Goal: Information Seeking & Learning: Learn about a topic

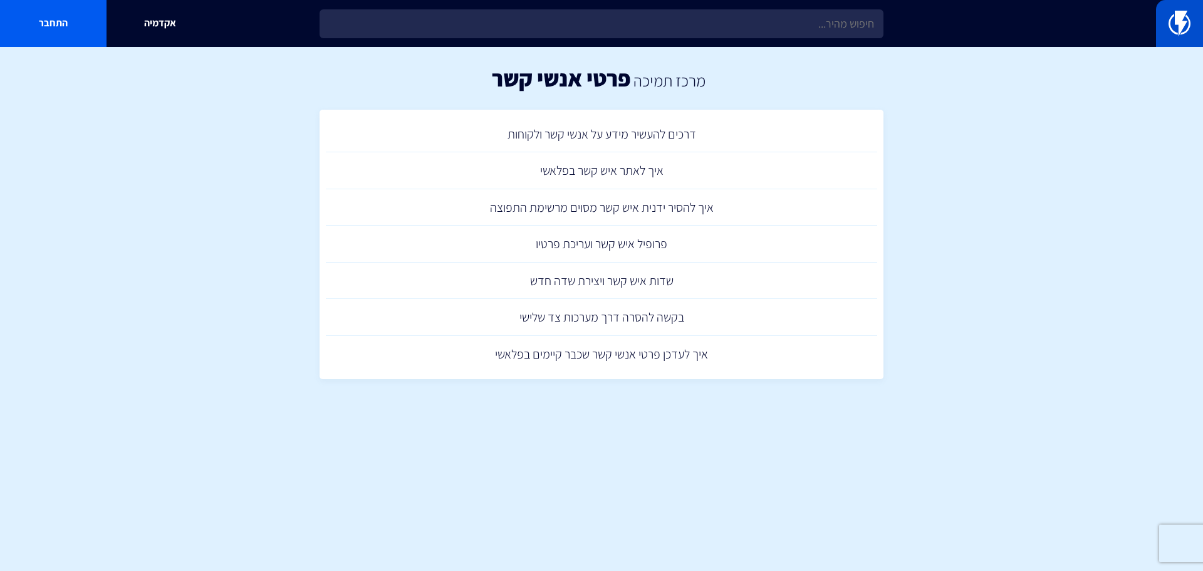
click at [1189, 25] on img at bounding box center [1179, 23] width 22 height 25
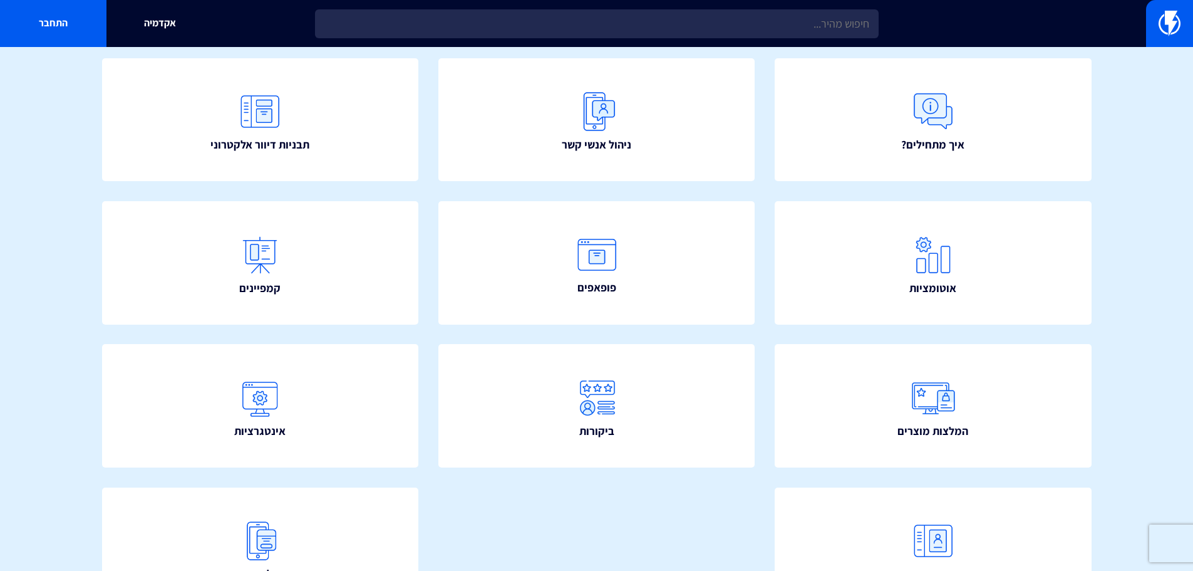
scroll to position [188, 0]
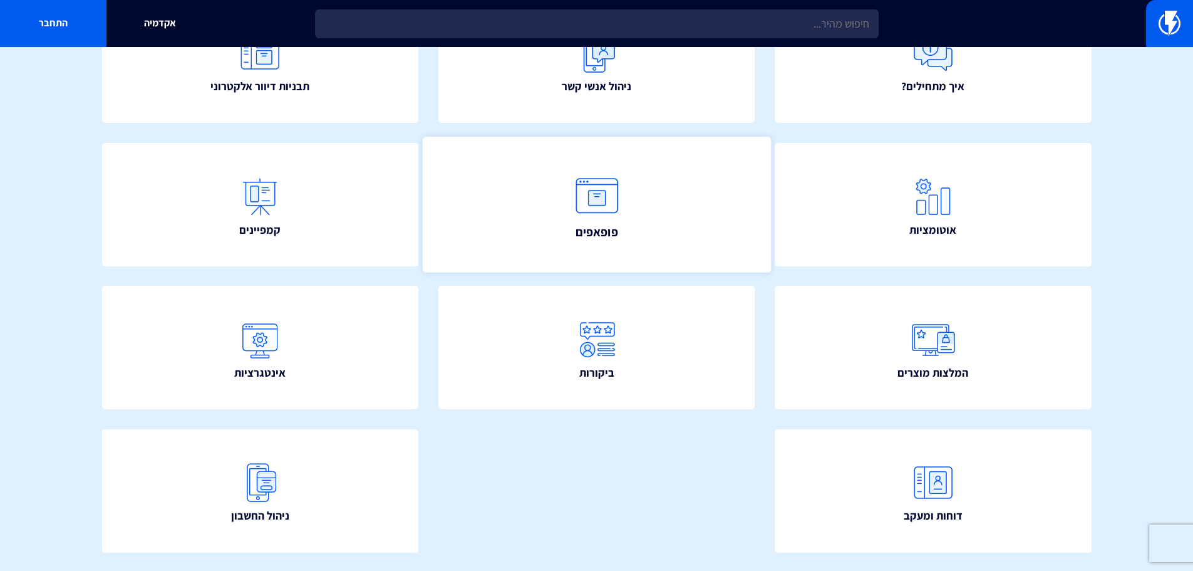
click at [611, 207] on img at bounding box center [596, 195] width 55 height 55
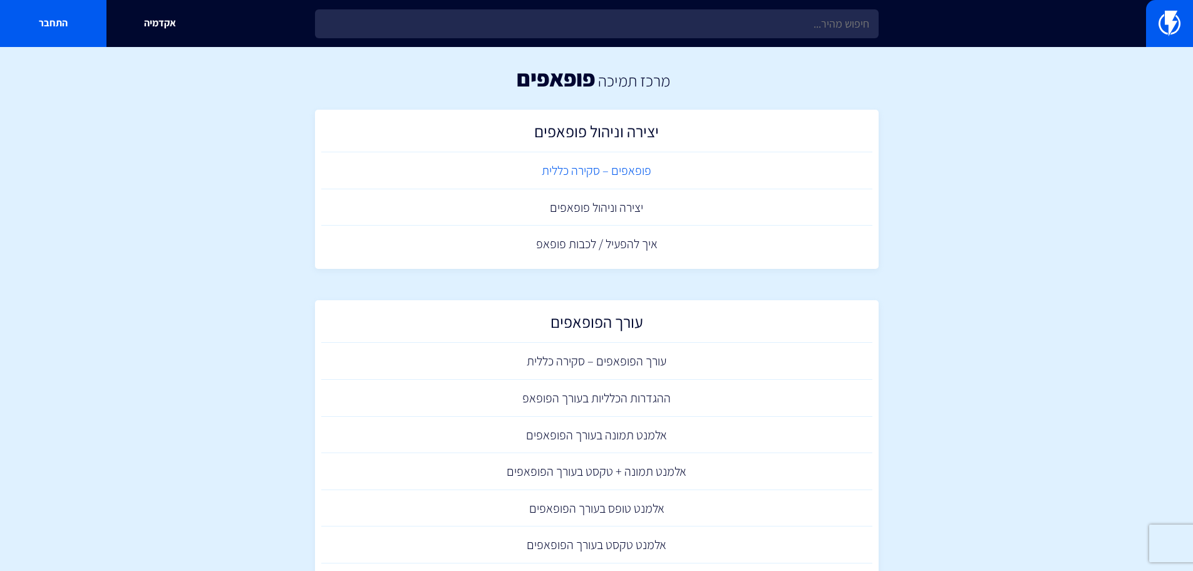
click at [596, 173] on link "פופאפים – סקירה כללית" at bounding box center [596, 170] width 551 height 37
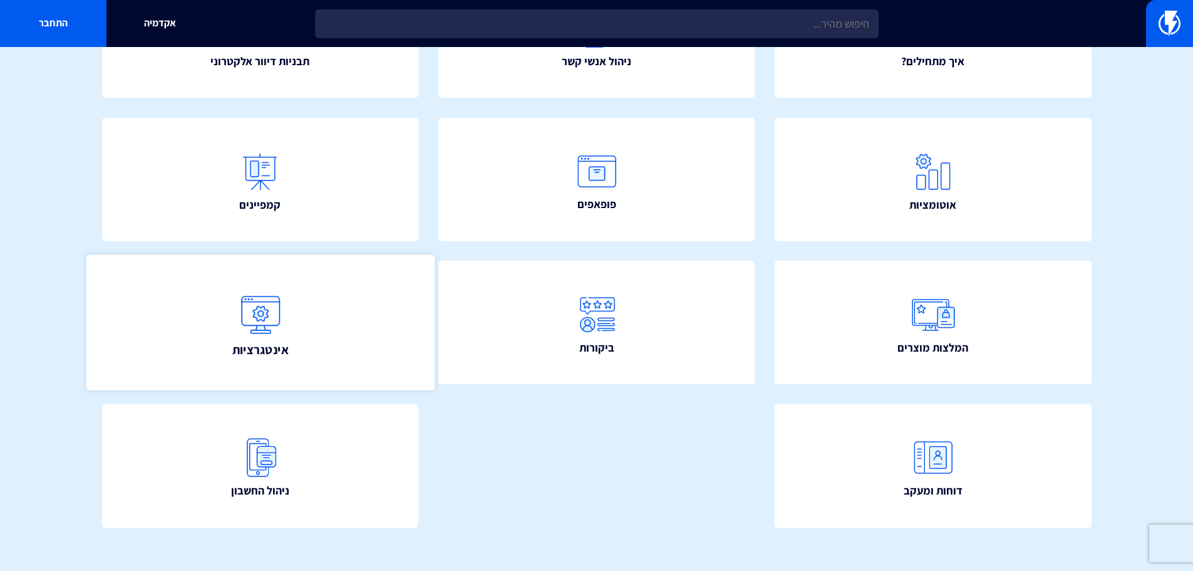
scroll to position [227, 0]
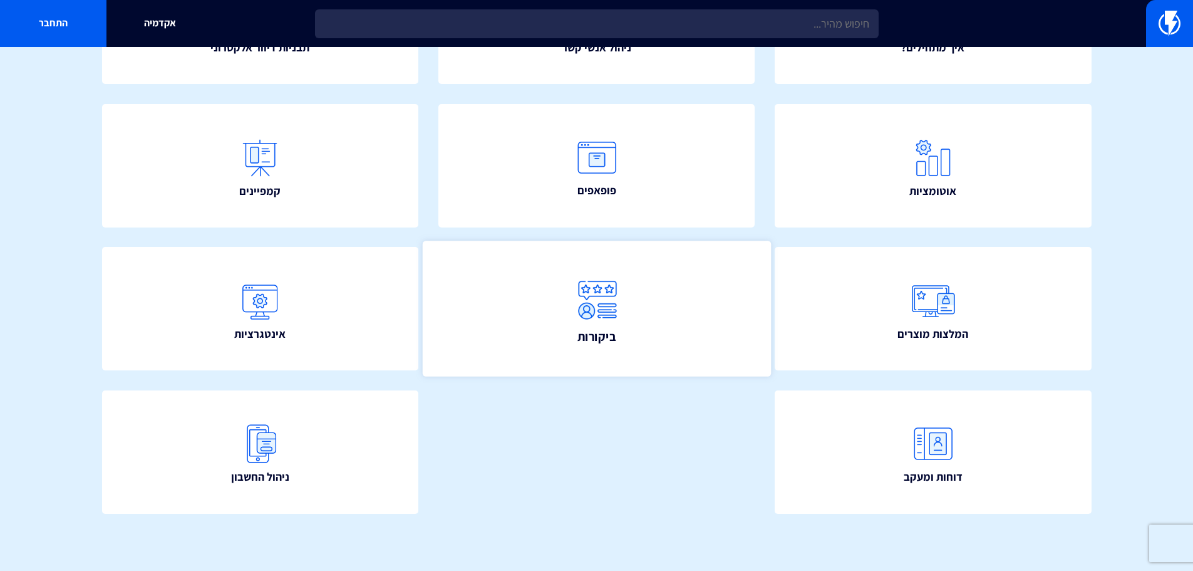
click at [603, 331] on span "ביקורות" at bounding box center [596, 337] width 39 height 18
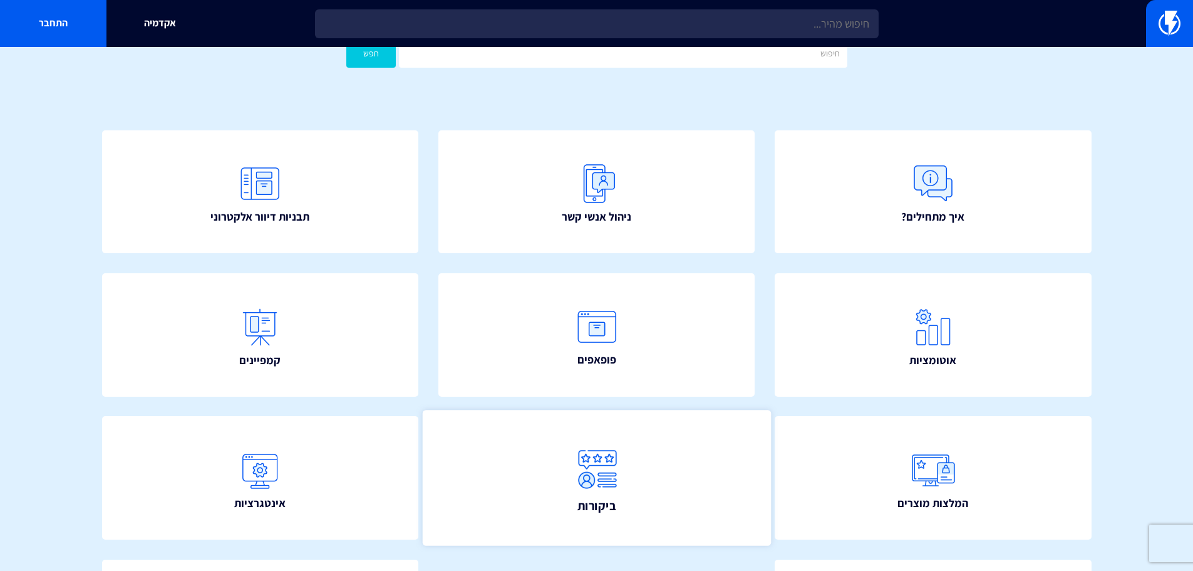
scroll to position [0, 0]
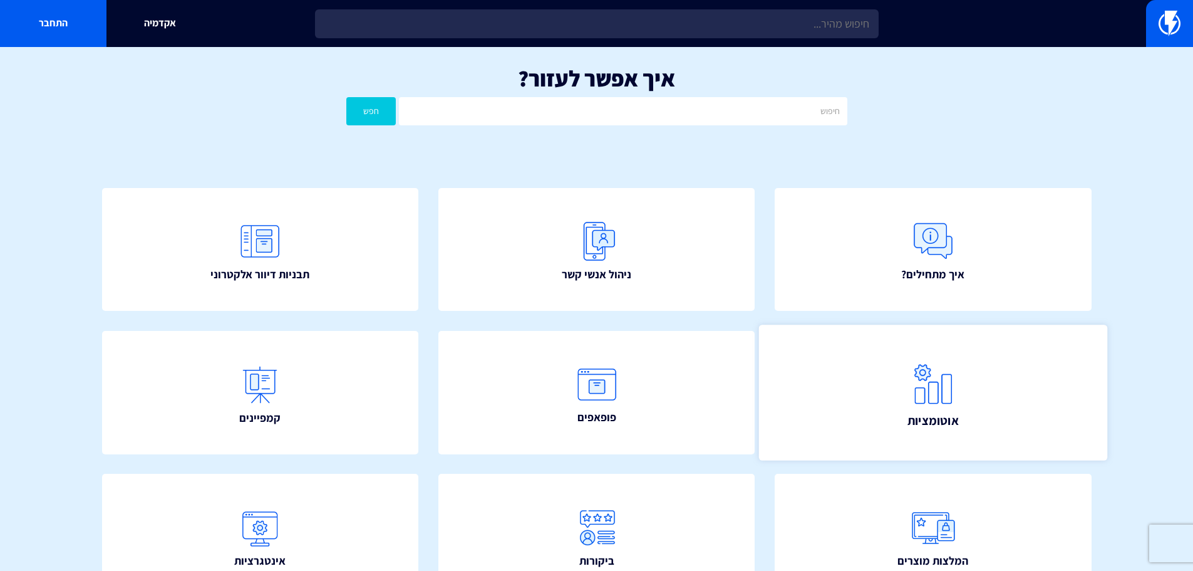
click at [926, 392] on img at bounding box center [933, 383] width 55 height 55
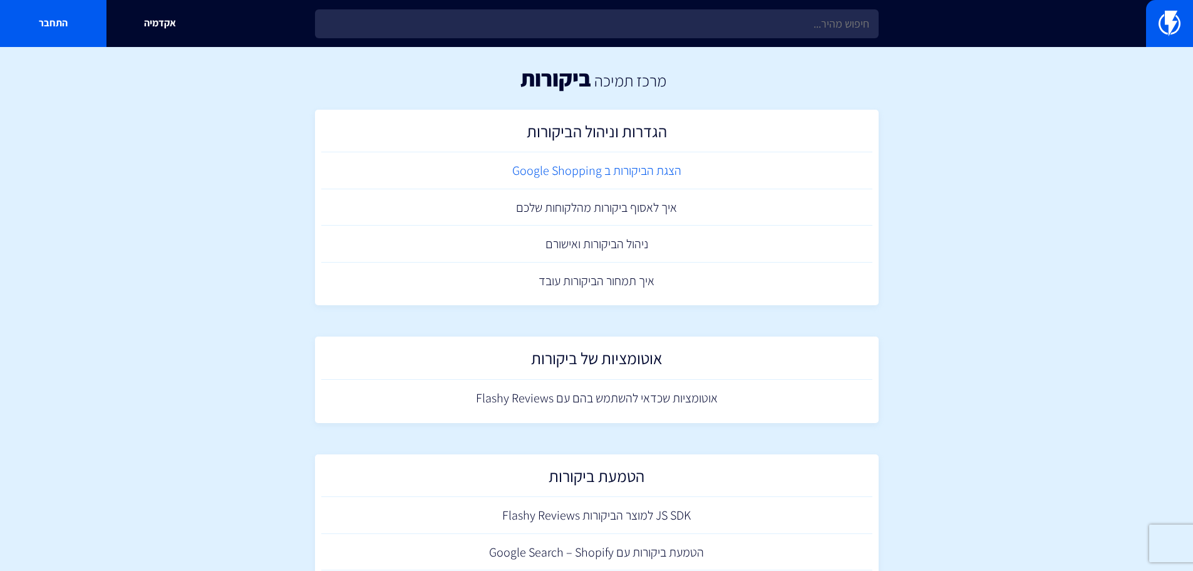
click at [604, 163] on link "הצגת הביקורות ב Google Shopping" at bounding box center [596, 170] width 551 height 37
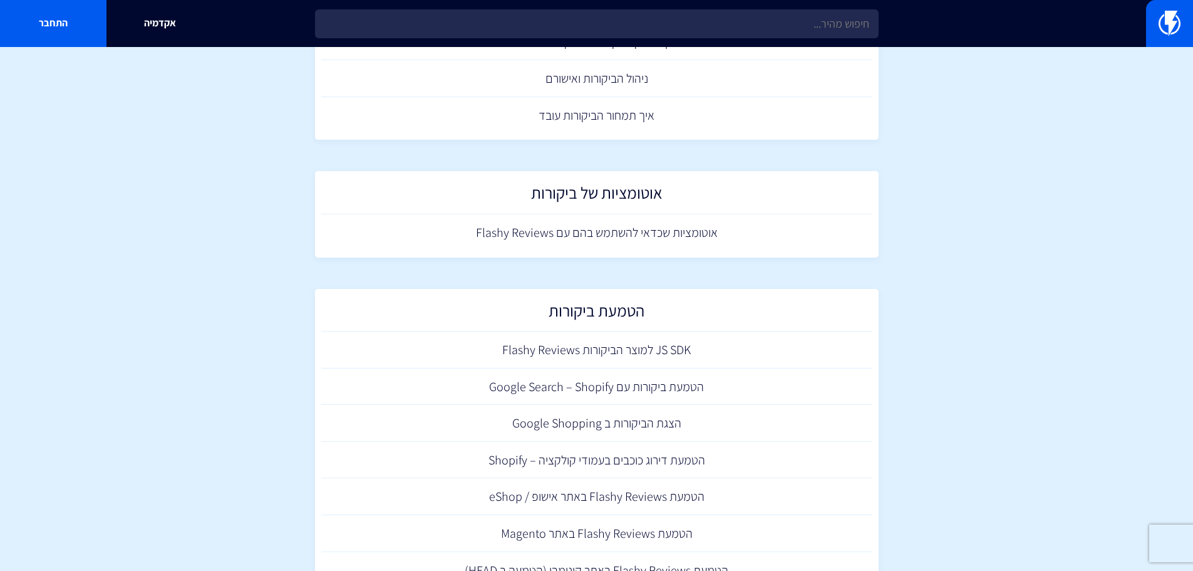
scroll to position [188, 0]
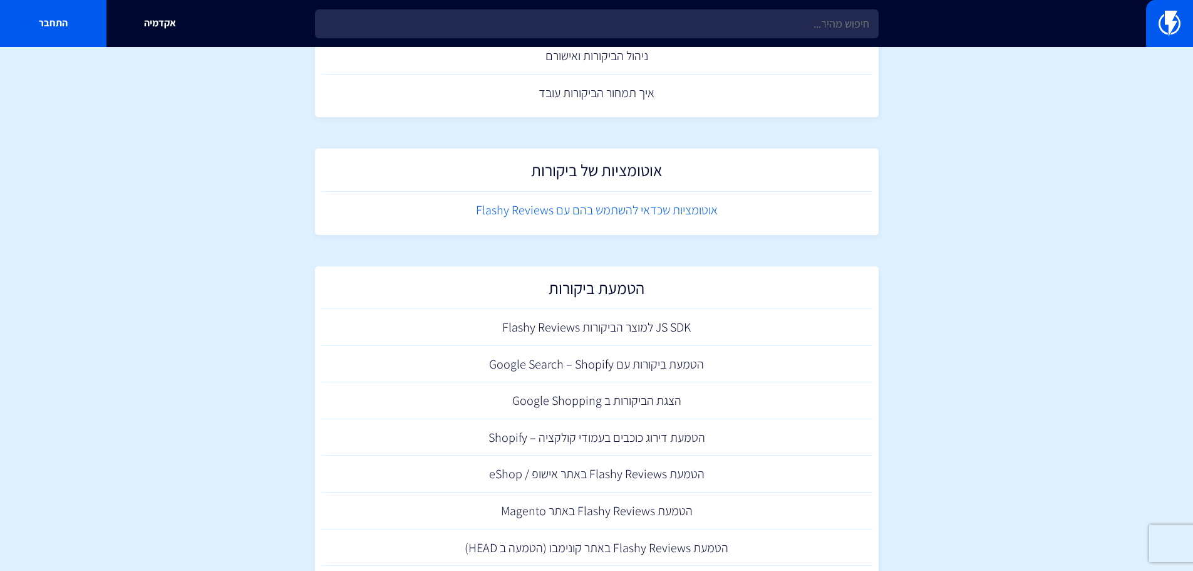
click at [625, 212] on link "אוטומציות שכדאי להשתמש בהם עם Flashy Reviews" at bounding box center [596, 210] width 551 height 37
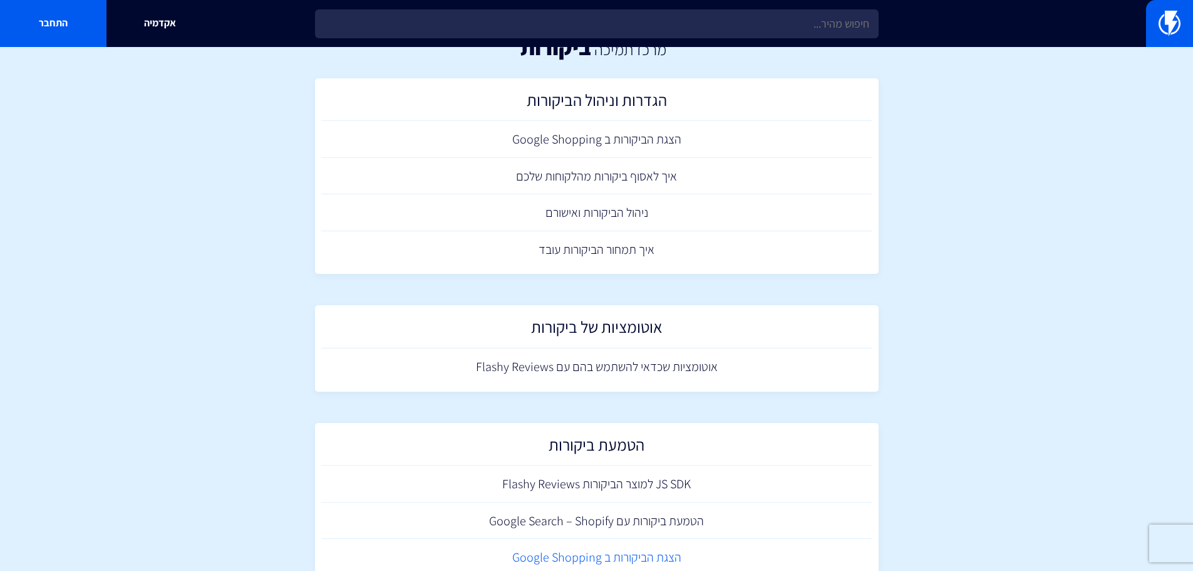
scroll to position [0, 0]
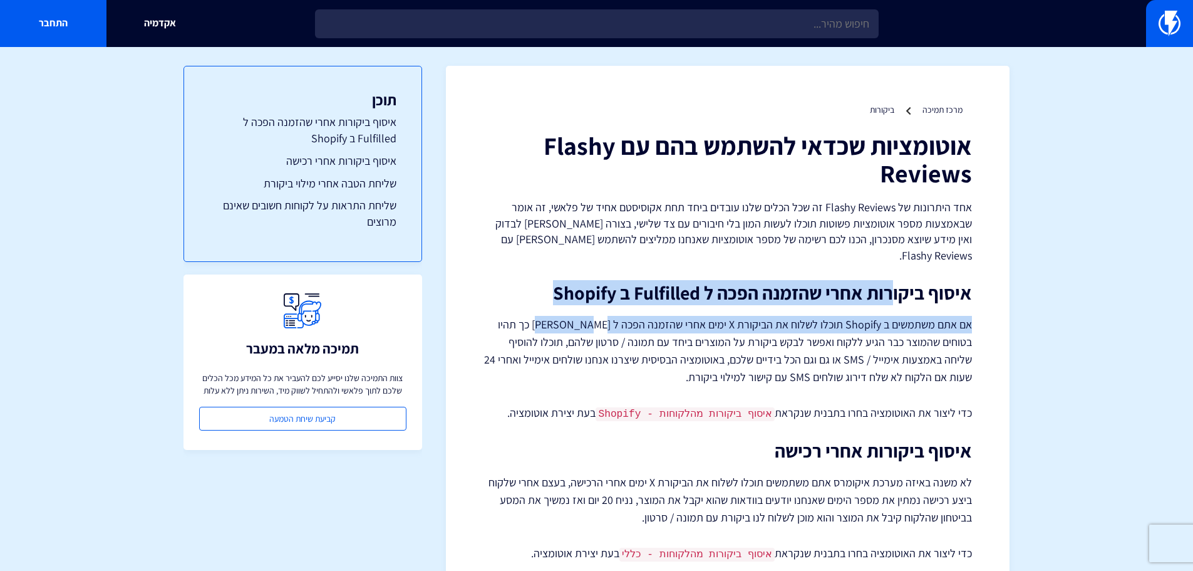
drag, startPoint x: 890, startPoint y: 277, endPoint x: 568, endPoint y: 290, distance: 322.2
click at [569, 290] on div "אוטומציות שכדאי להשתמש בהם עם Flashy Reviews אחד היתרונות של Flashy Reviews זה …" at bounding box center [728, 521] width 489 height 779
click at [568, 290] on div "אוטומציות שכדאי להשתמש בהם עם Flashy Reviews אחד היתרונות של Flashy Reviews זה …" at bounding box center [728, 521] width 489 height 779
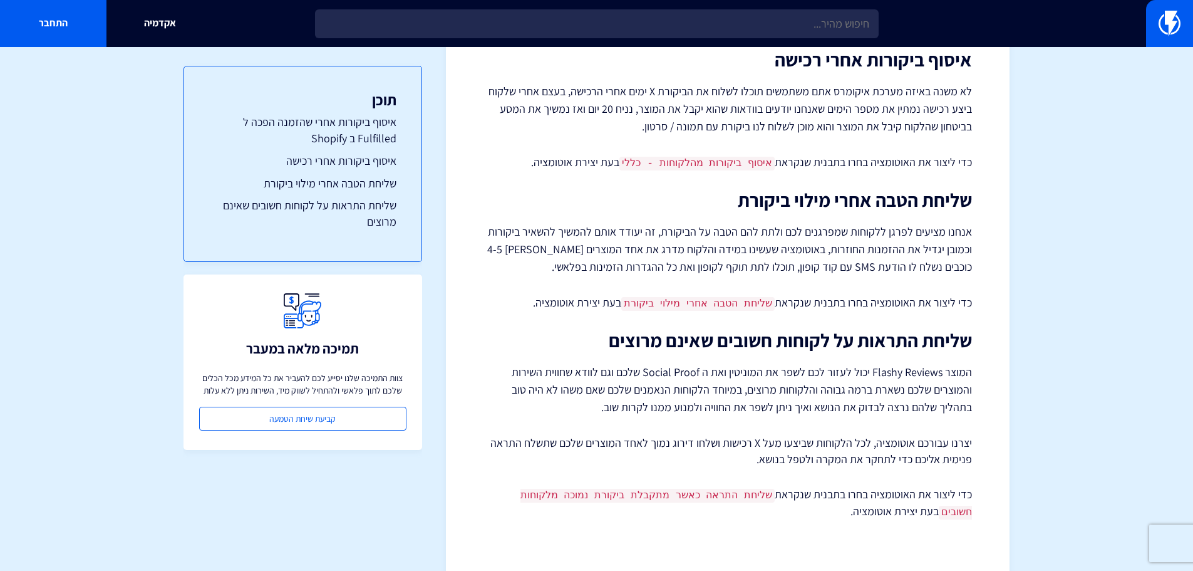
scroll to position [395, 0]
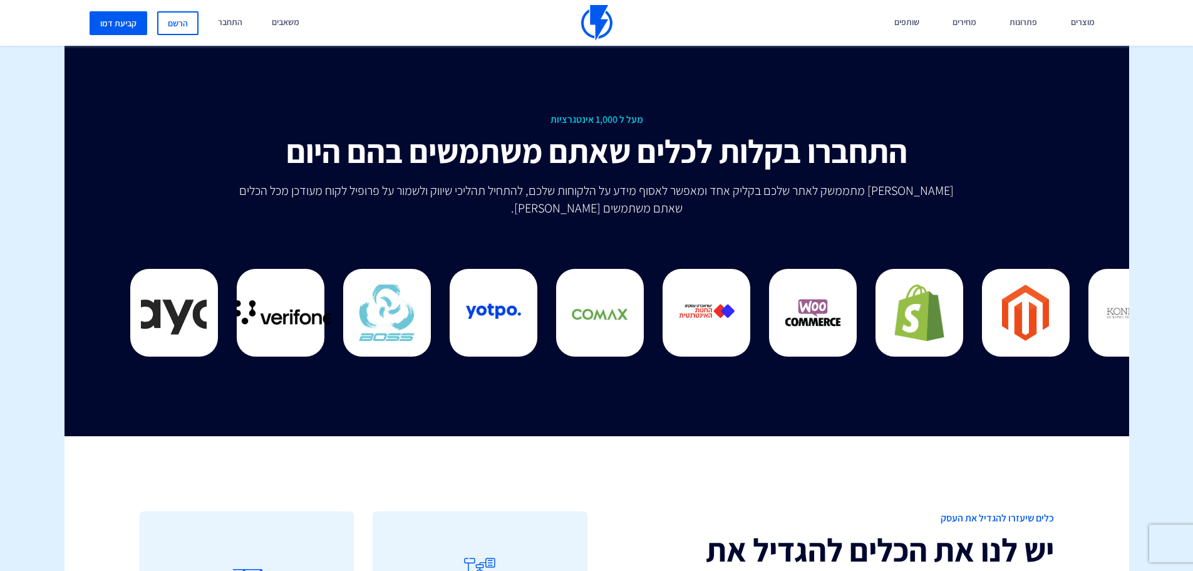
scroll to position [3257, 0]
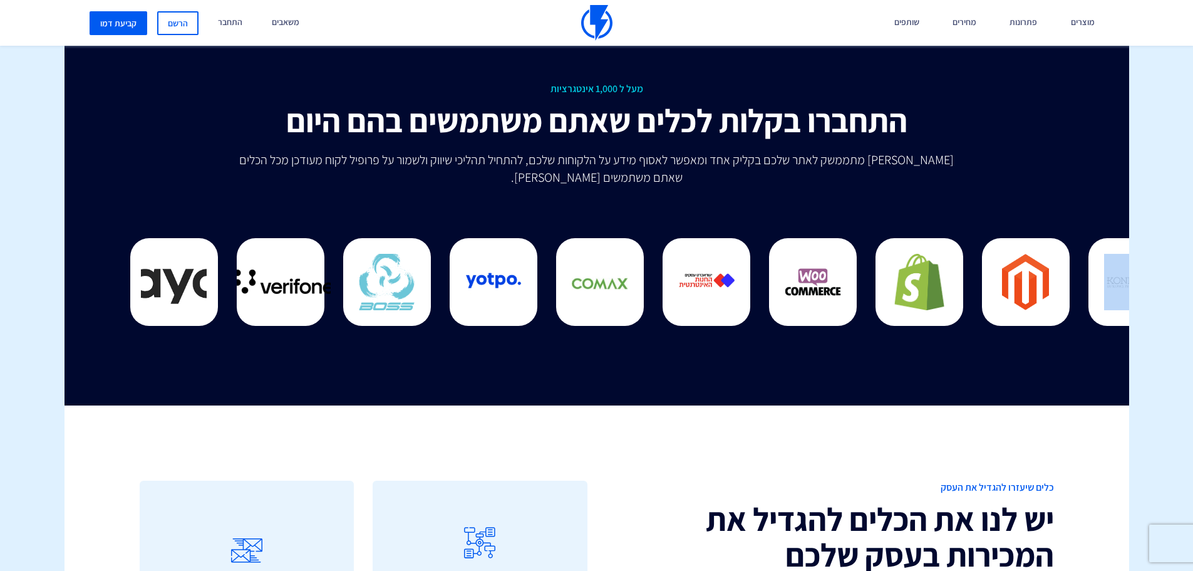
drag, startPoint x: 744, startPoint y: 293, endPoint x: 1076, endPoint y: 313, distance: 332.5
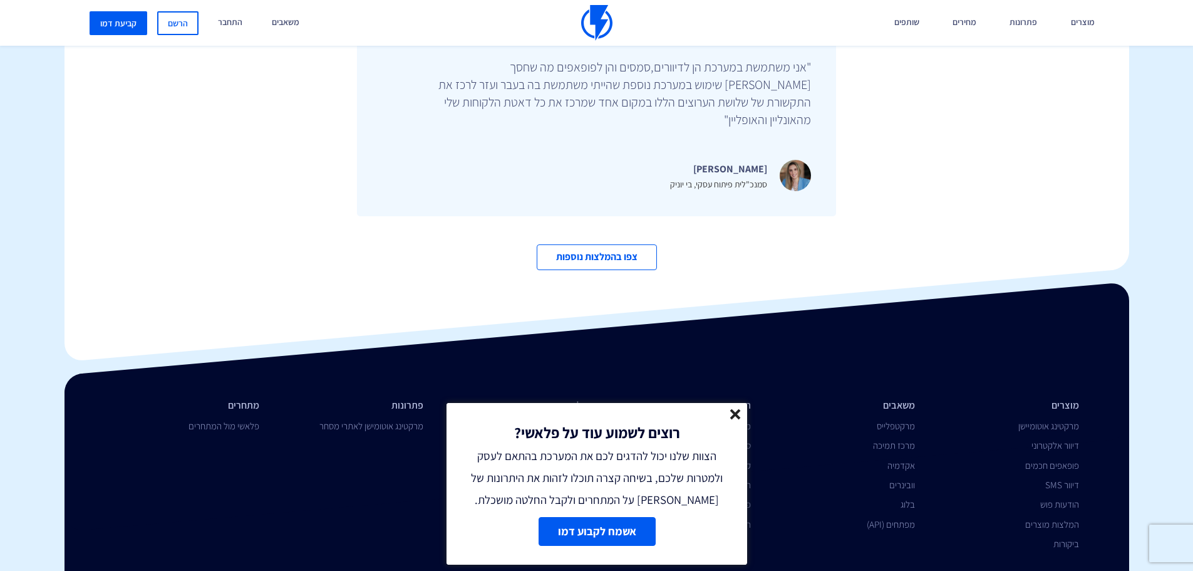
scroll to position [4317, 0]
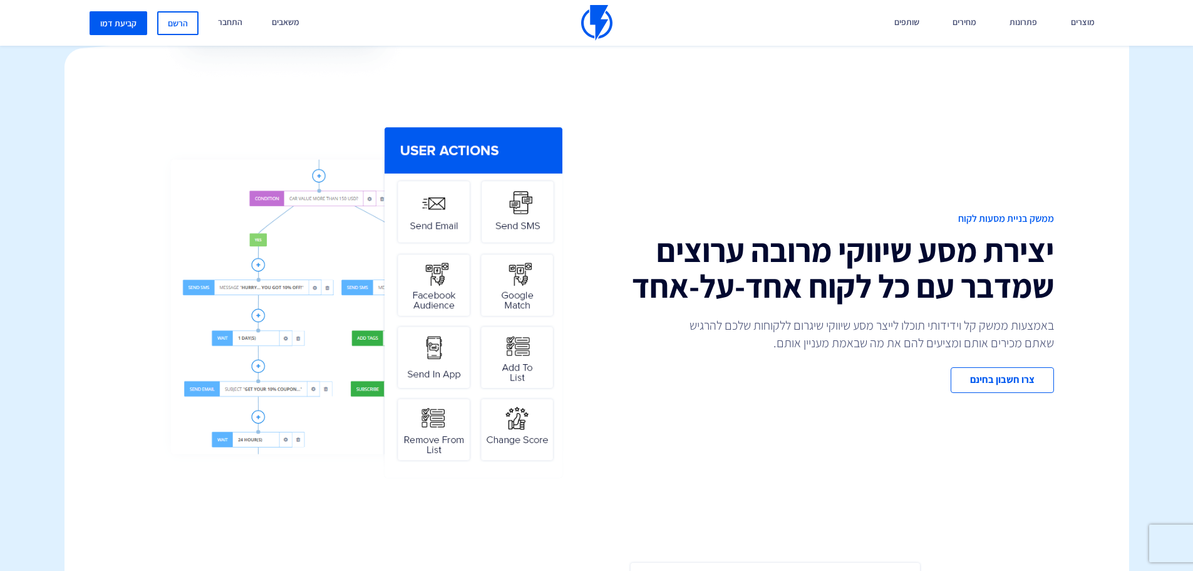
scroll to position [438, 0]
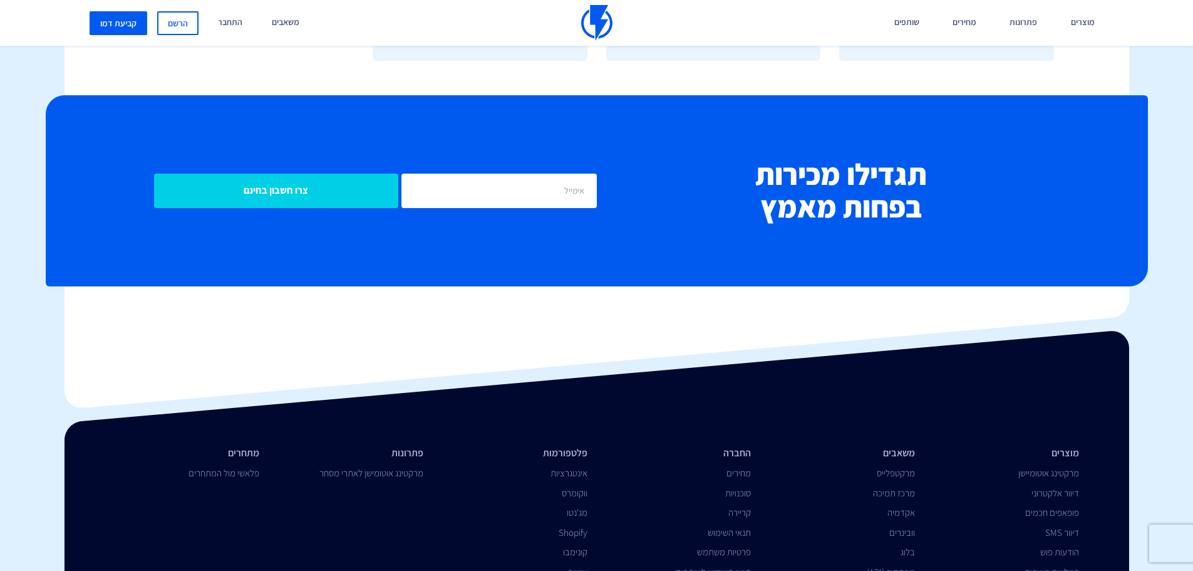
scroll to position [4928, 0]
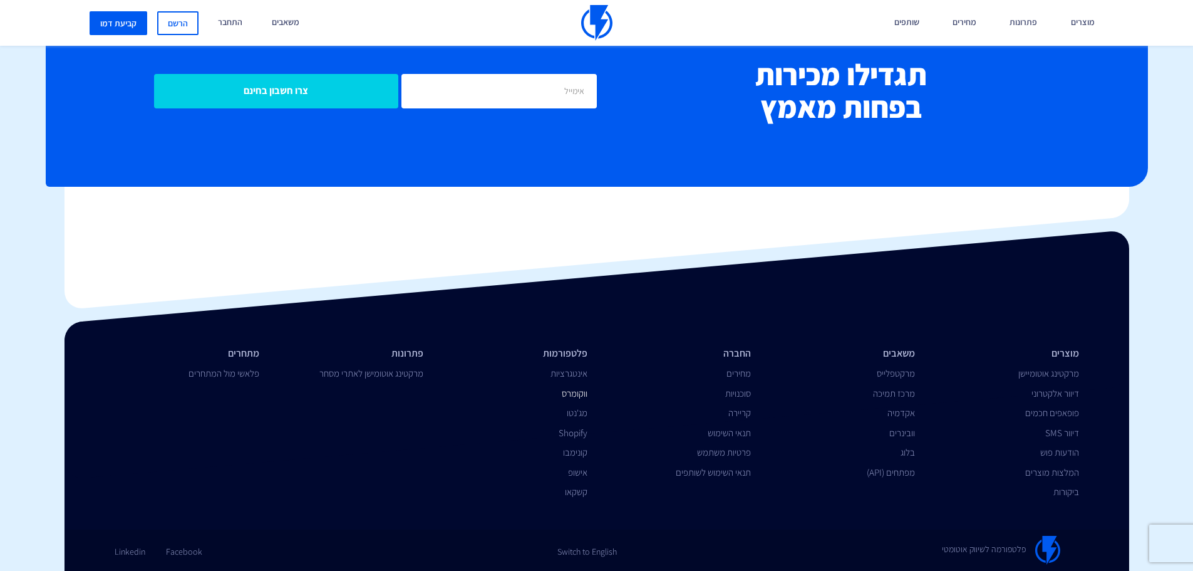
click at [581, 391] on link "ווקומרס" at bounding box center [575, 393] width 26 height 12
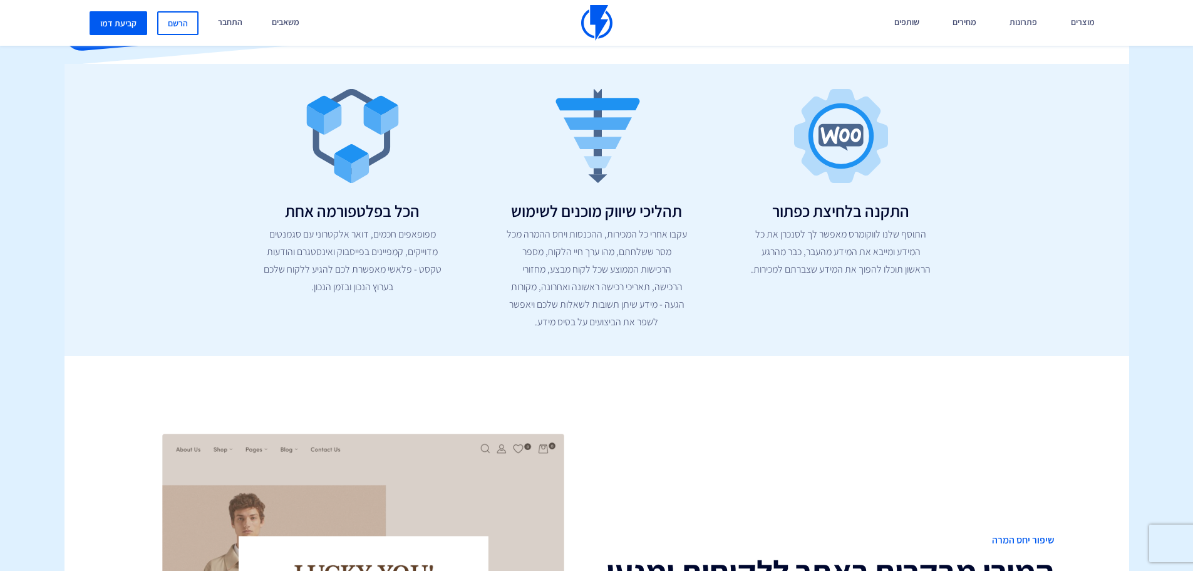
scroll to position [376, 0]
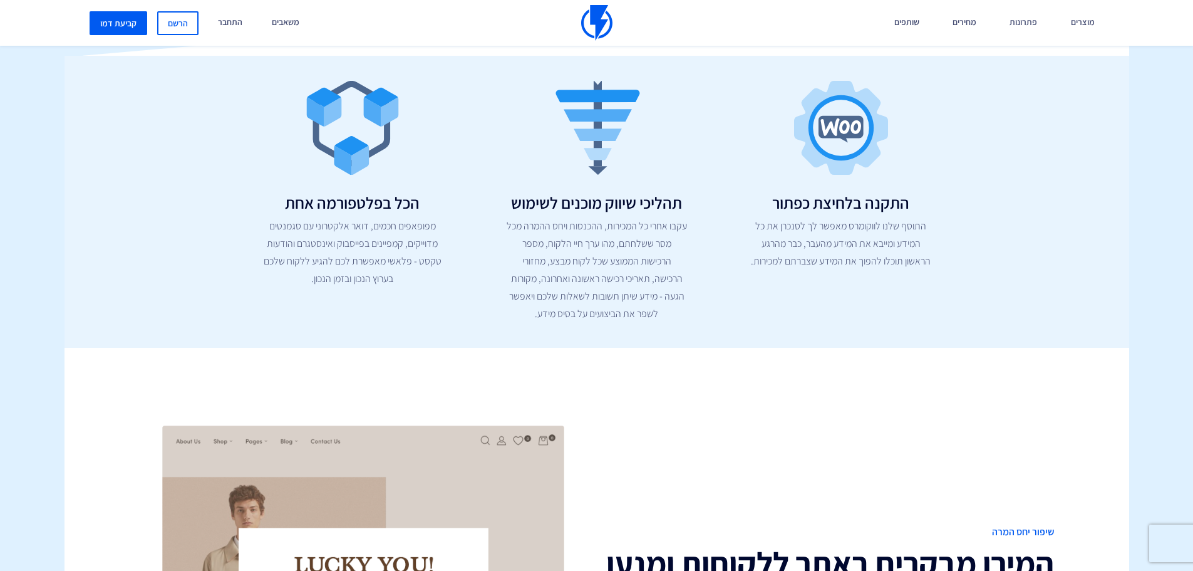
click at [574, 225] on p "עקבו אחרי כל המכירות, ההכנסות ויחס ההמרה מכל מסר ששלחתם, מהו ערך חיי הלקוח, מספ…" at bounding box center [597, 269] width 180 height 105
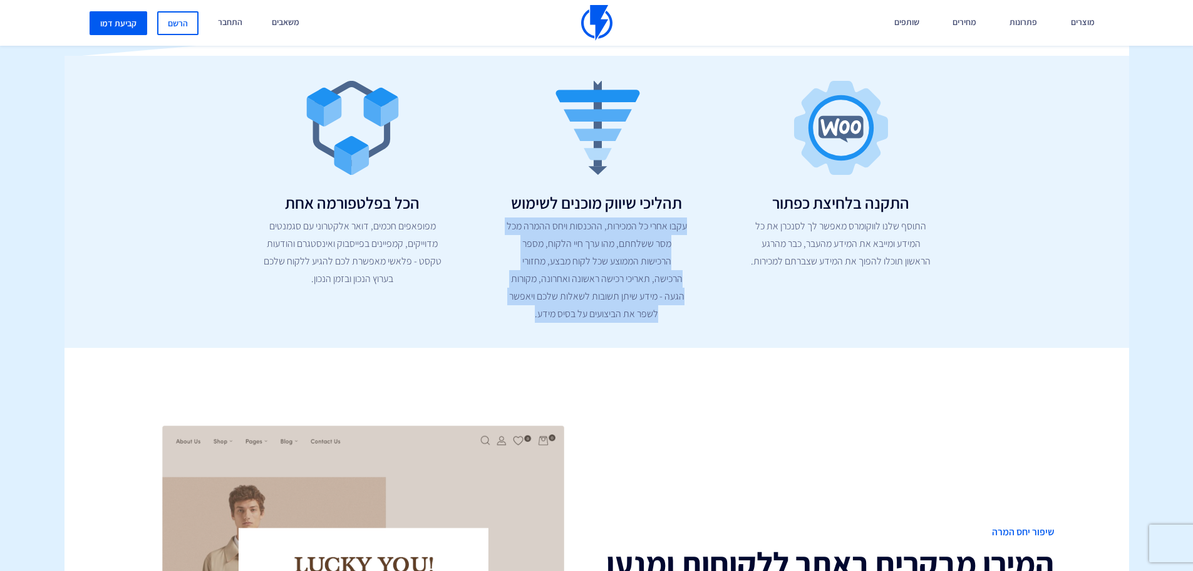
click at [574, 225] on p "עקבו אחרי כל המכירות, ההכנסות ויחס ההמרה מכל מסר ששלחתם, מהו ערך חיי הלקוח, מספ…" at bounding box center [597, 269] width 180 height 105
click at [577, 251] on p "עקבו אחרי כל המכירות, ההכנסות ויחס ההמרה מכל מסר ששלחתם, מהו ערך חיי הלקוח, מספ…" at bounding box center [597, 269] width 180 height 105
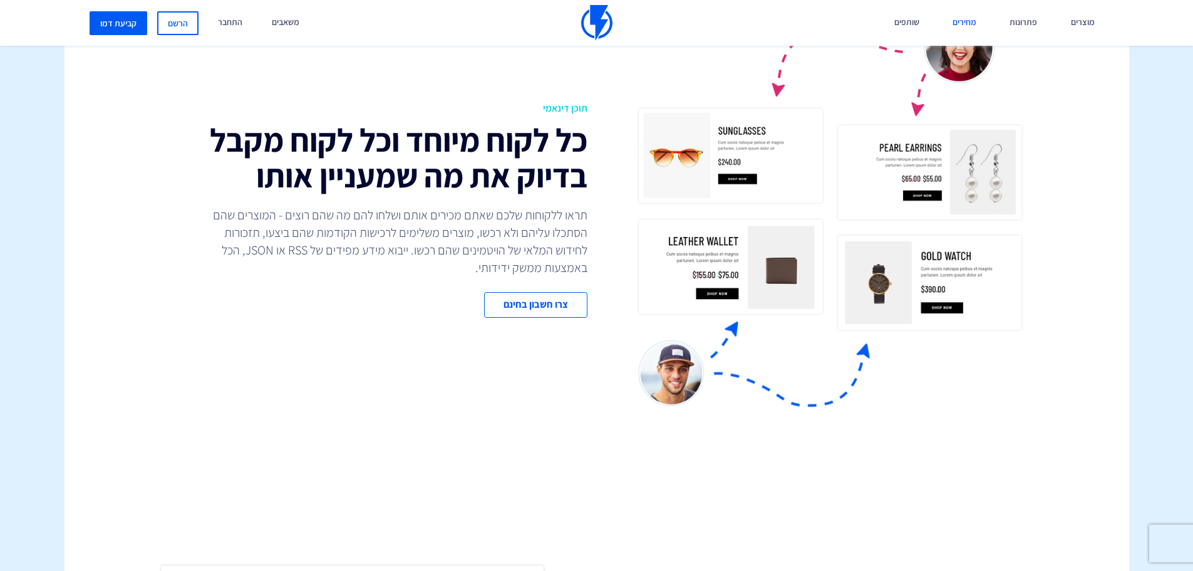
scroll to position [2818, 0]
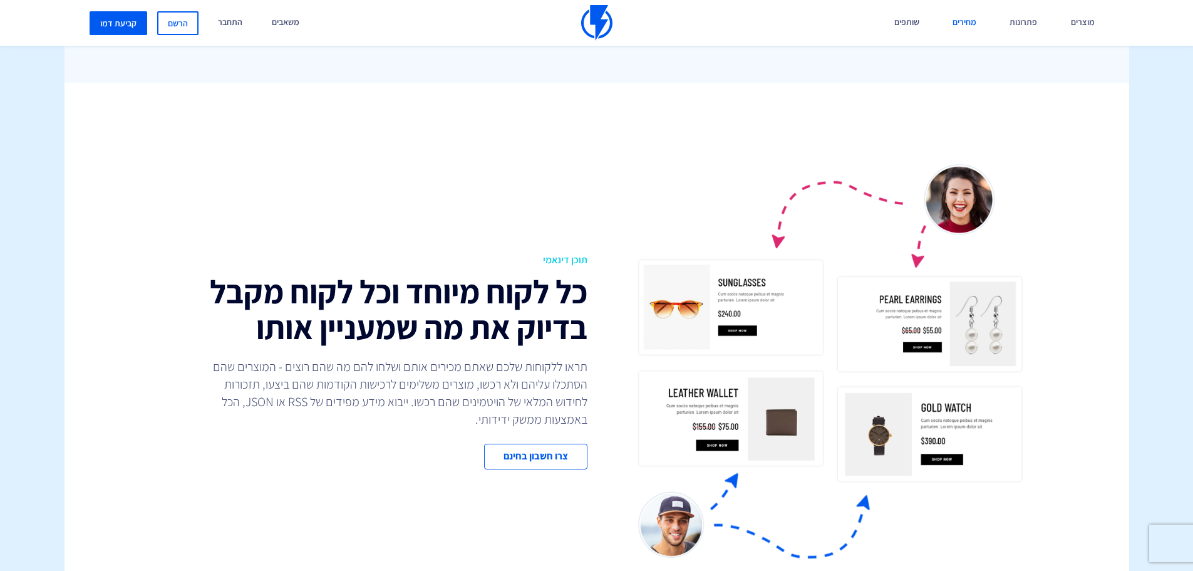
click at [970, 24] on link "מחירים" at bounding box center [964, 23] width 43 height 46
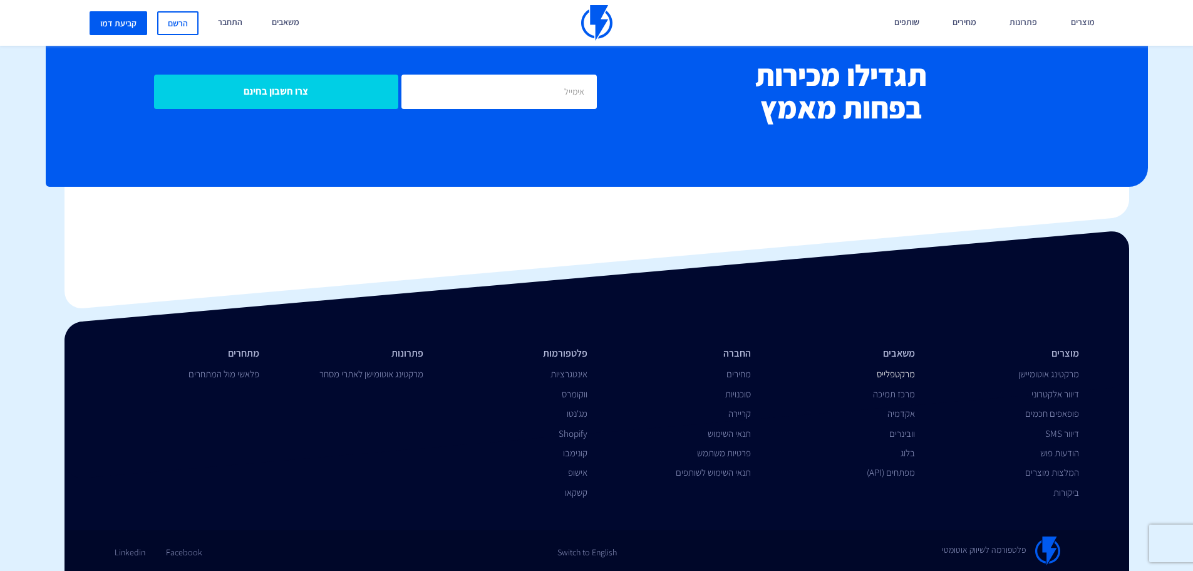
scroll to position [5272, 0]
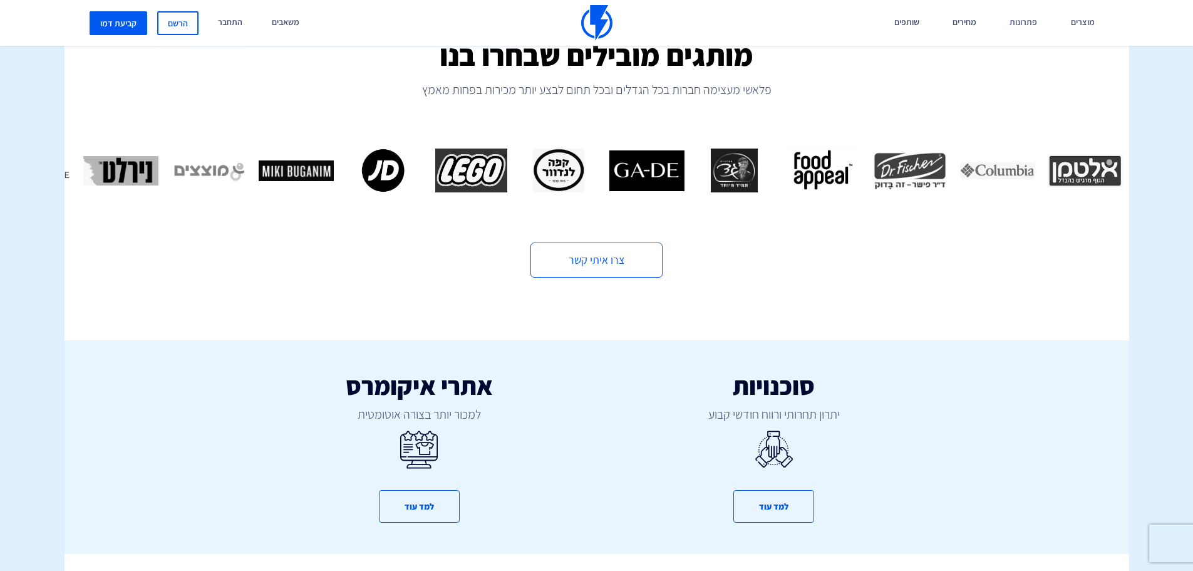
scroll to position [501, 0]
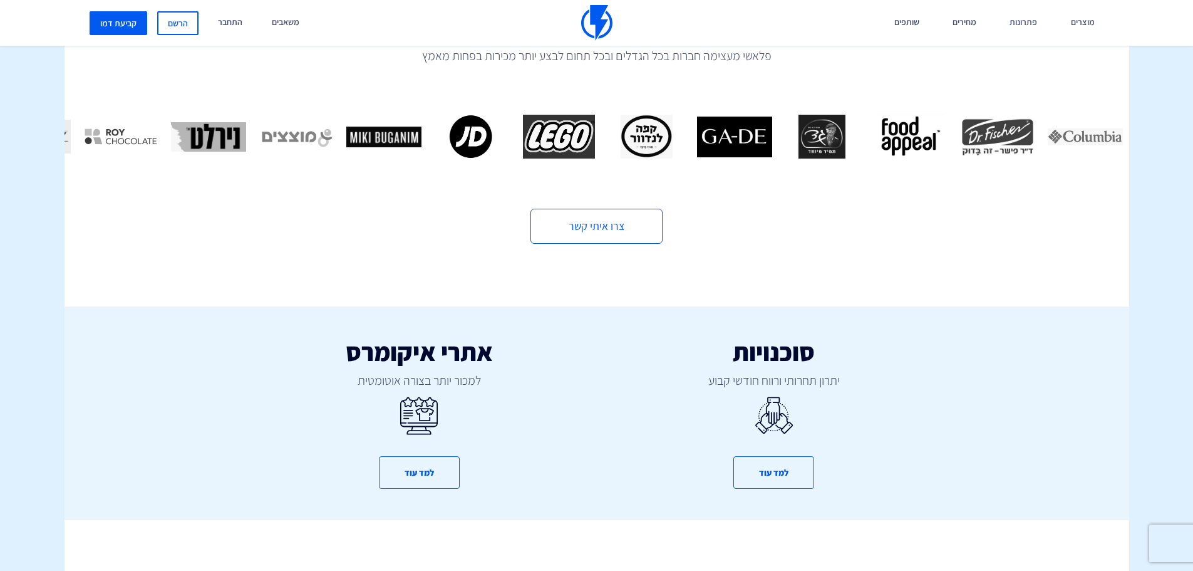
drag, startPoint x: 282, startPoint y: 135, endPoint x: 641, endPoint y: 162, distance: 359.9
click at [641, 162] on div "מותגים מובילים שבחרו בנו פלאשי מעצימה חברות בכל הגדלים ובכל תחום לבצע יותר מכיר…" at bounding box center [597, 124] width 1065 height 239
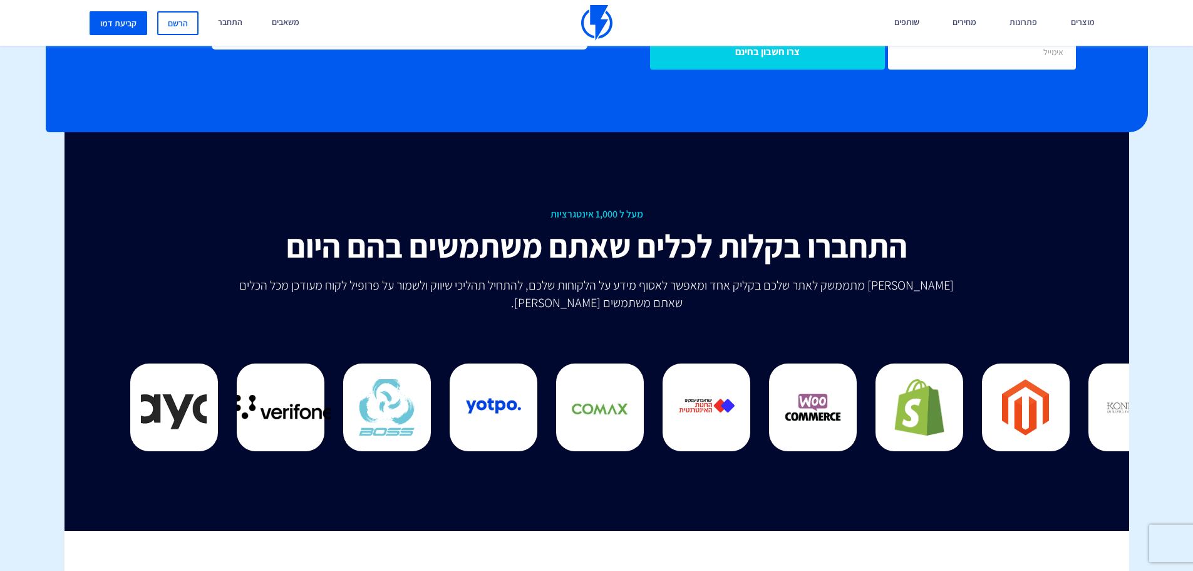
scroll to position [3507, 0]
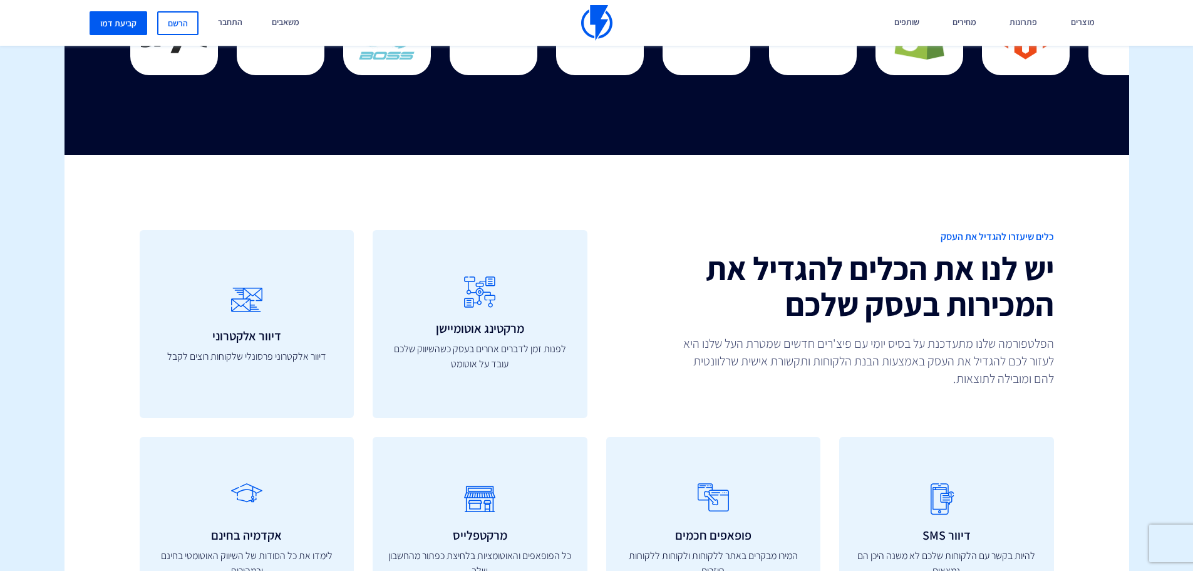
click at [789, 261] on h2 "יש לנו את הכלים להגדיל את המכירות בעסק שלכם" at bounding box center [830, 286] width 448 height 71
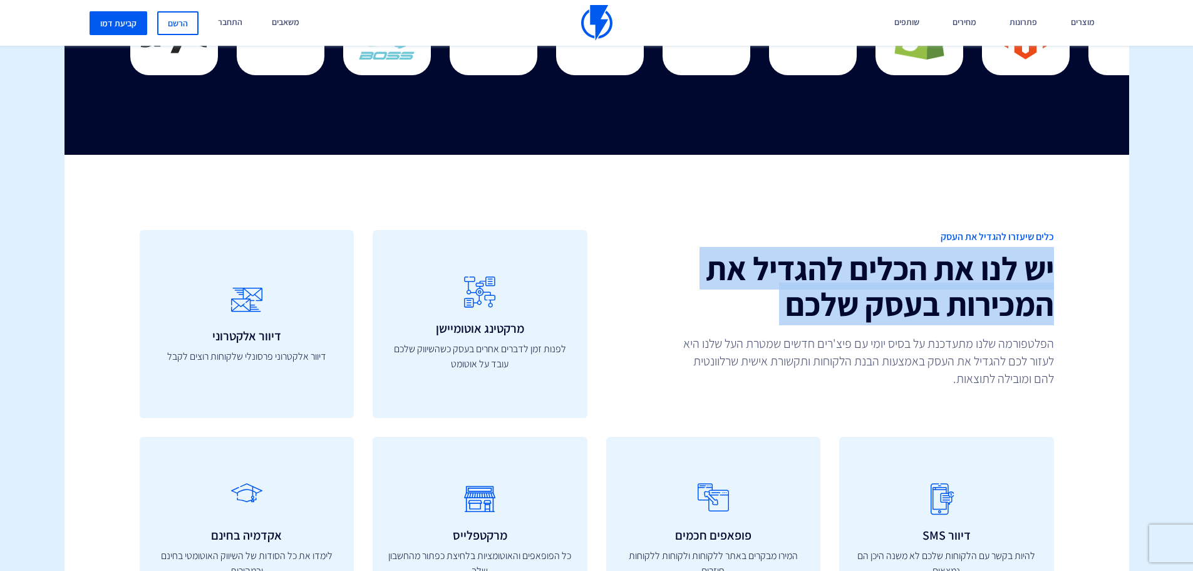
click at [789, 261] on h2 "יש לנו את הכלים להגדיל את המכירות בעסק שלכם" at bounding box center [830, 286] width 448 height 71
click at [752, 284] on h2 "יש לנו את הכלים להגדיל את המכירות בעסק שלכם" at bounding box center [830, 286] width 448 height 71
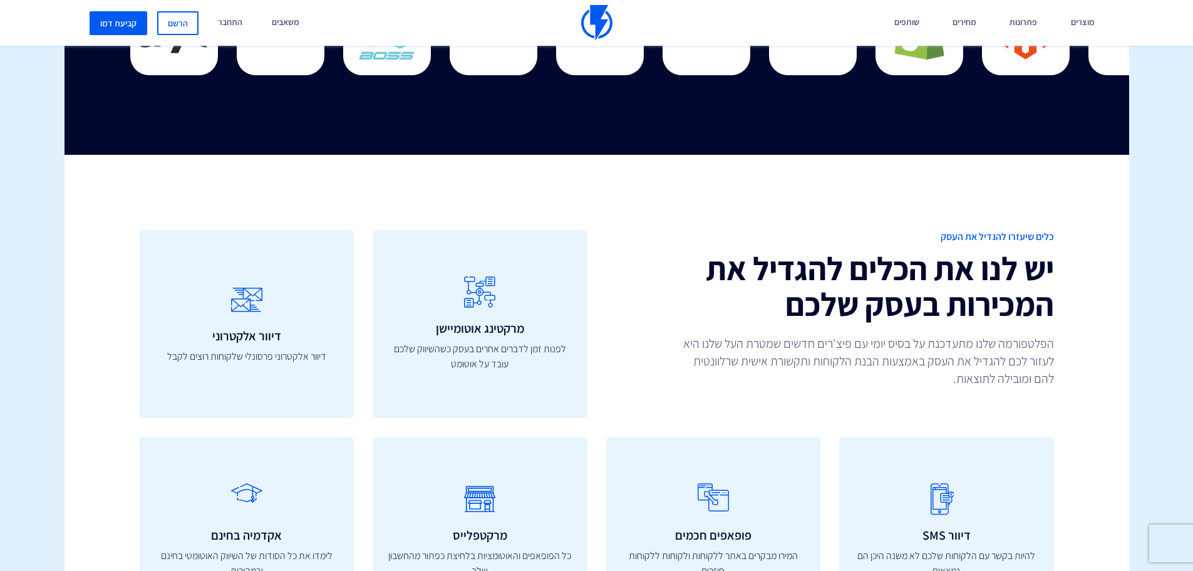
click at [752, 284] on h2 "יש לנו את הכלים להגדיל את המכירות בעסק שלכם" at bounding box center [830, 286] width 448 height 71
click at [770, 304] on h2 "יש לנו את הכלים להגדיל את המכירות בעסק שלכם" at bounding box center [830, 286] width 448 height 71
click at [784, 339] on p "הפלטפורמה שלנו מתעדכנת על בסיס יומי עם פיצ'רים חדשים שמטרת העל שלנו היא לעזור ל…" at bounding box center [866, 360] width 376 height 53
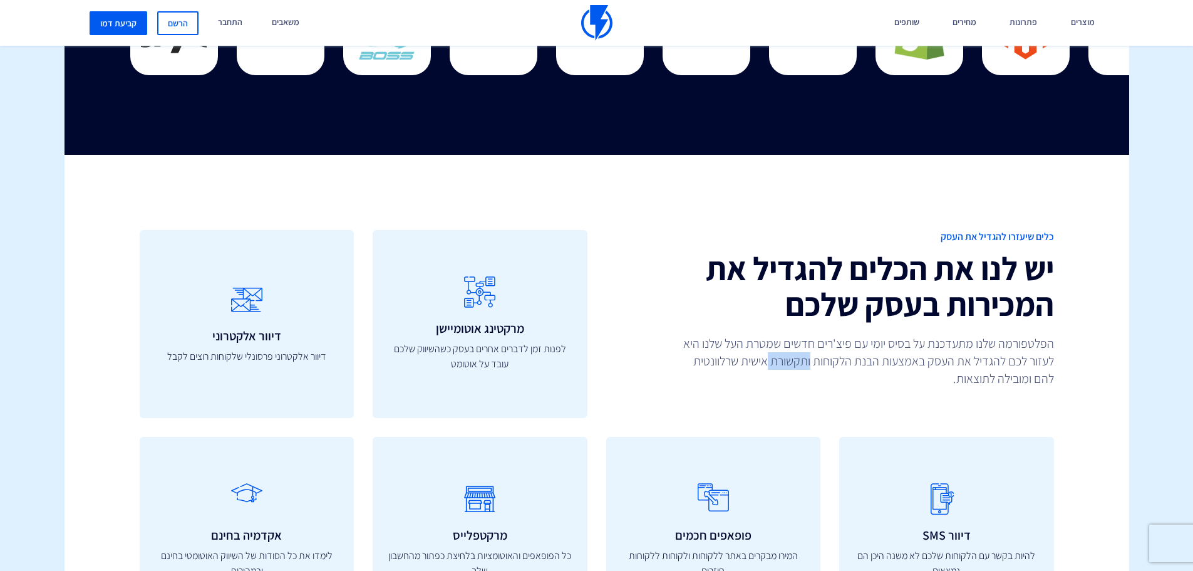
click at [784, 339] on p "הפלטפורמה שלנו מתעדכנת על בסיס יומי עם פיצ'רים חדשים שמטרת העל שלנו היא לעזור ל…" at bounding box center [866, 360] width 376 height 53
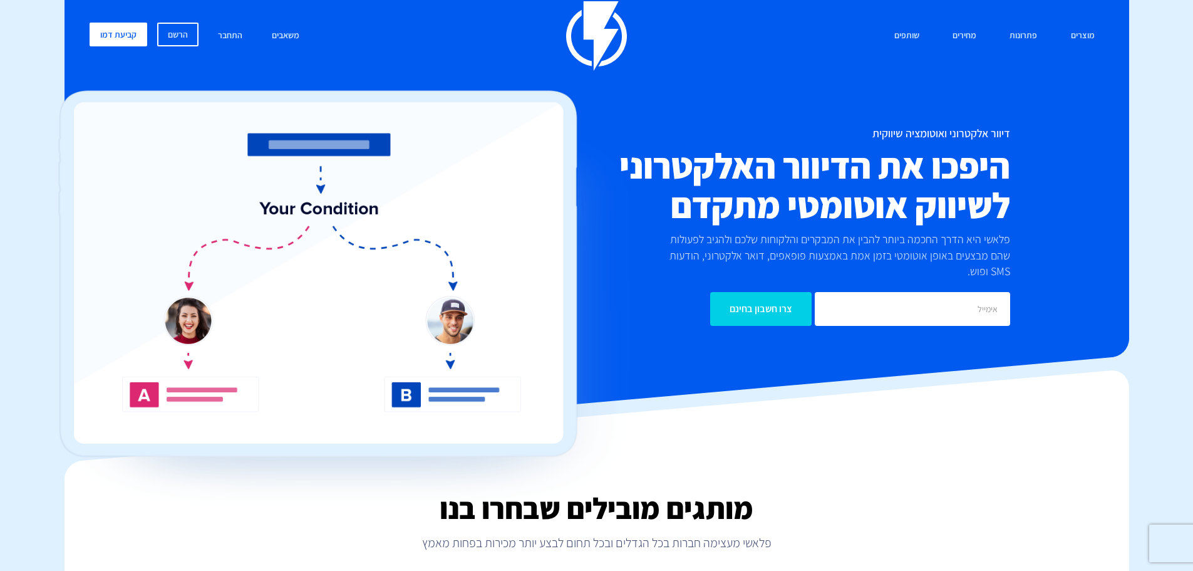
scroll to position [0, 0]
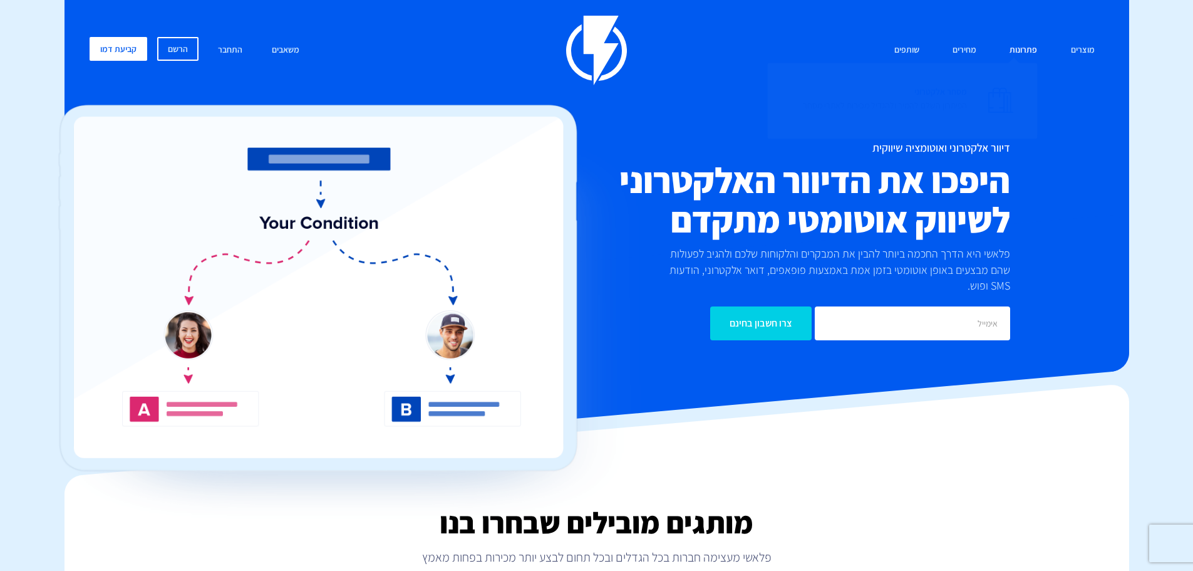
click at [932, 101] on p "הפיתרון השלם להמיר ולהגדיל מכירות לאתרי מסחר" at bounding box center [885, 105] width 164 height 13
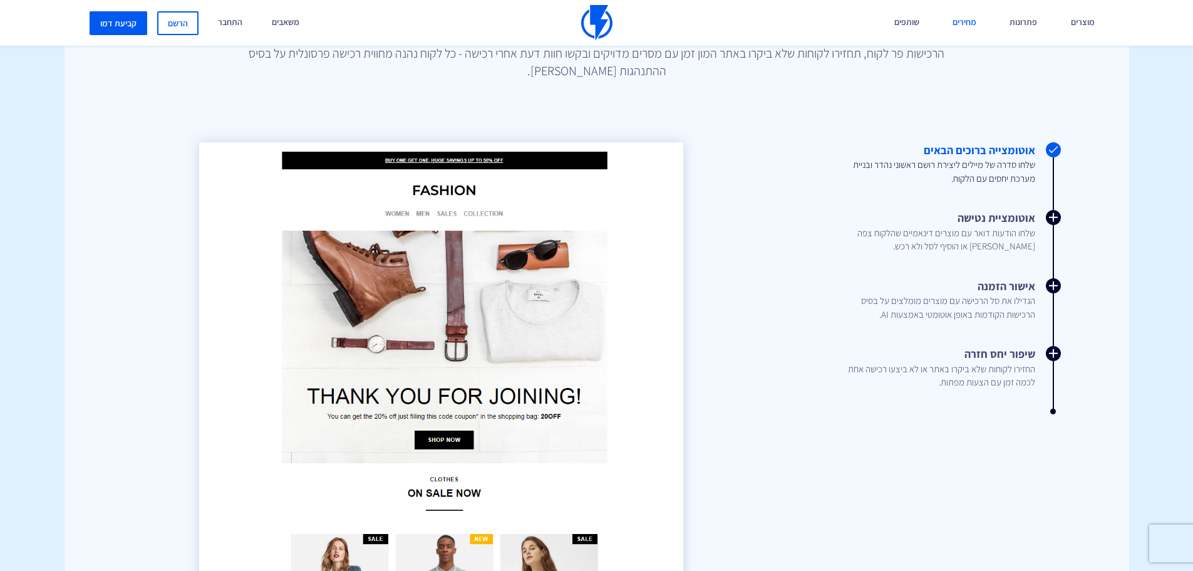
scroll to position [1315, 0]
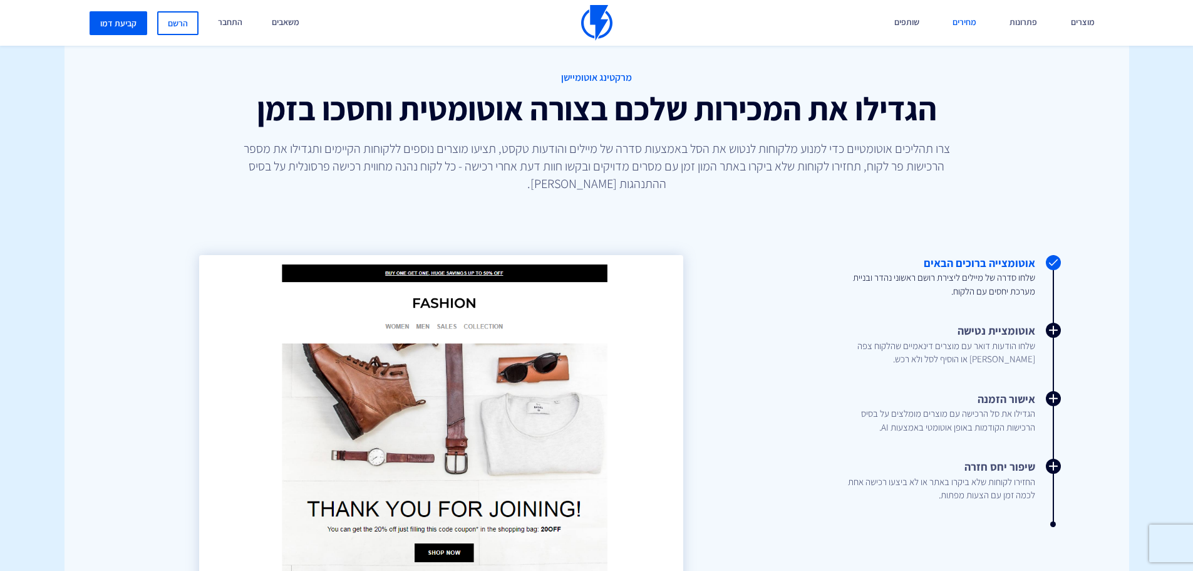
click at [979, 19] on link "מחירים" at bounding box center [964, 23] width 43 height 46
